Goal: Task Accomplishment & Management: Complete application form

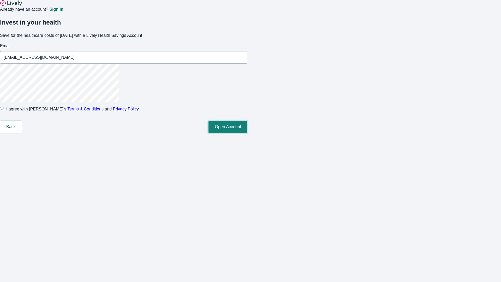
click at [247, 133] on button "Open Account" at bounding box center [228, 127] width 39 height 13
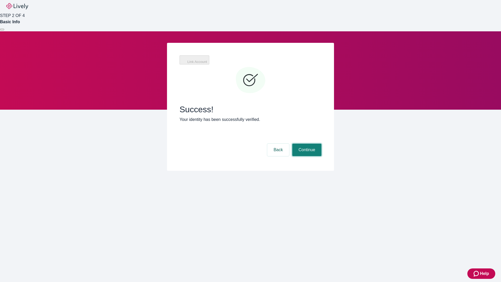
click at [306, 144] on button "Continue" at bounding box center [306, 150] width 29 height 13
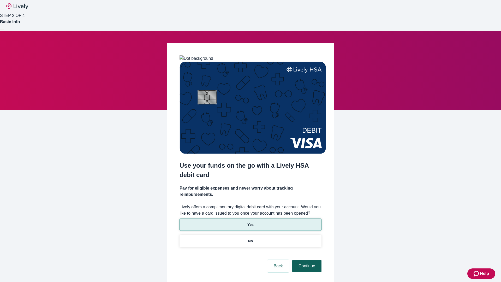
click at [250, 222] on p "Yes" at bounding box center [250, 224] width 6 height 5
click at [306, 260] on button "Continue" at bounding box center [306, 266] width 29 height 13
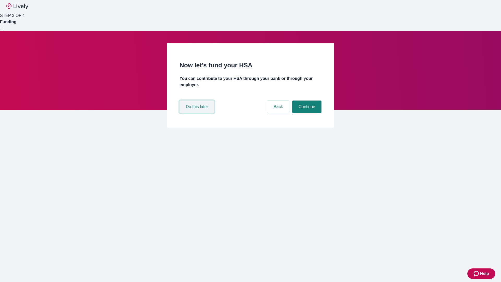
click at [198, 113] on button "Do this later" at bounding box center [197, 106] width 35 height 13
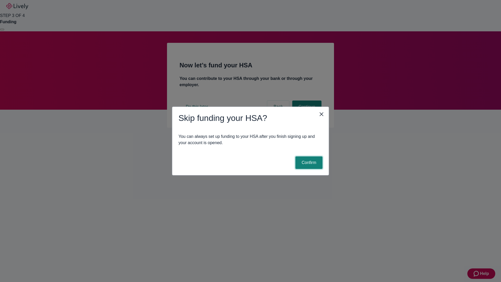
click at [308, 163] on button "Confirm" at bounding box center [308, 162] width 27 height 13
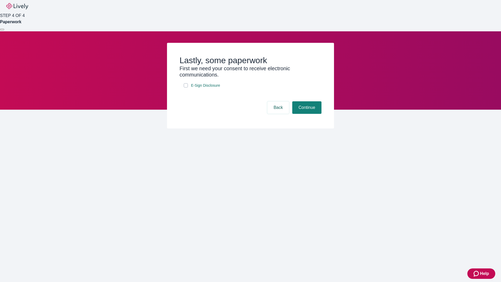
click at [186, 87] on input "E-Sign Disclosure" at bounding box center [186, 85] width 4 height 4
checkbox input "true"
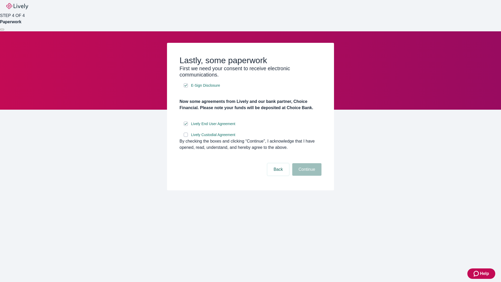
click at [186, 137] on input "Lively Custodial Agreement" at bounding box center [186, 135] width 4 height 4
checkbox input "true"
click at [306, 176] on button "Continue" at bounding box center [306, 169] width 29 height 13
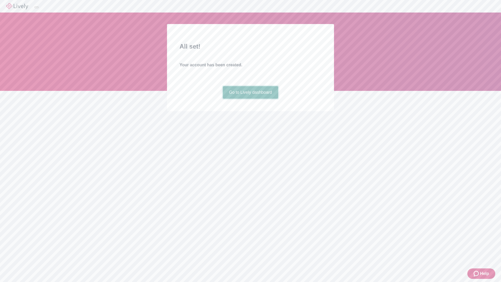
click at [250, 99] on link "Go to Lively dashboard" at bounding box center [251, 92] width 56 height 13
